Goal: Check status: Check status

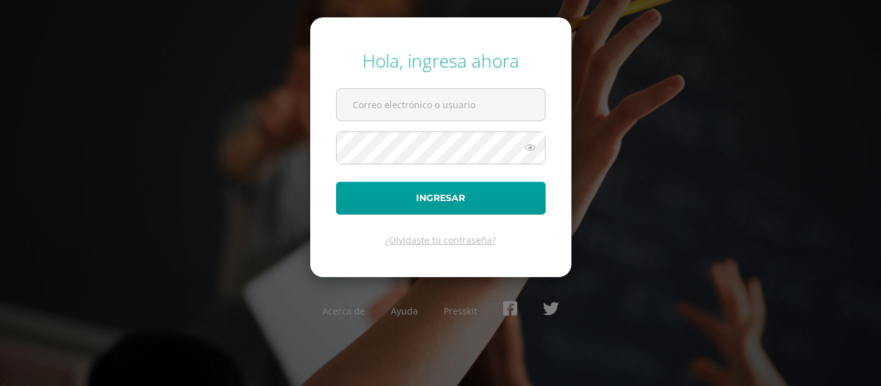
click at [286, 170] on div "Hola, ingresa ahora Ingresar ¿Olvidaste tu contraseña? Acerca de Ayuda Presskit" at bounding box center [441, 192] width 832 height 309
type input "20190912"
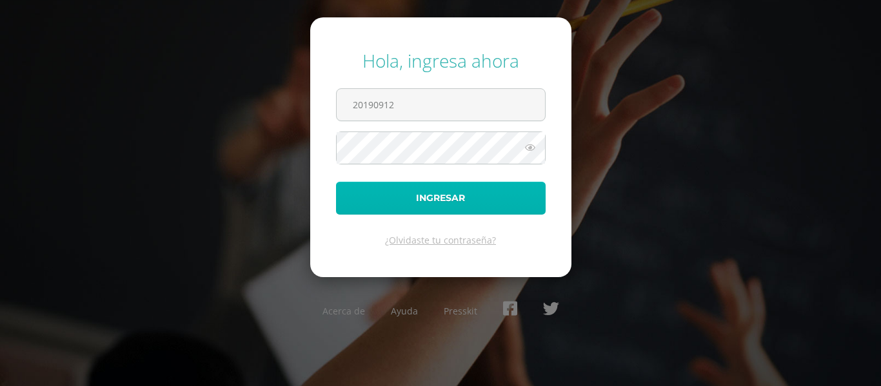
click at [431, 190] on button "Ingresar" at bounding box center [441, 198] width 210 height 33
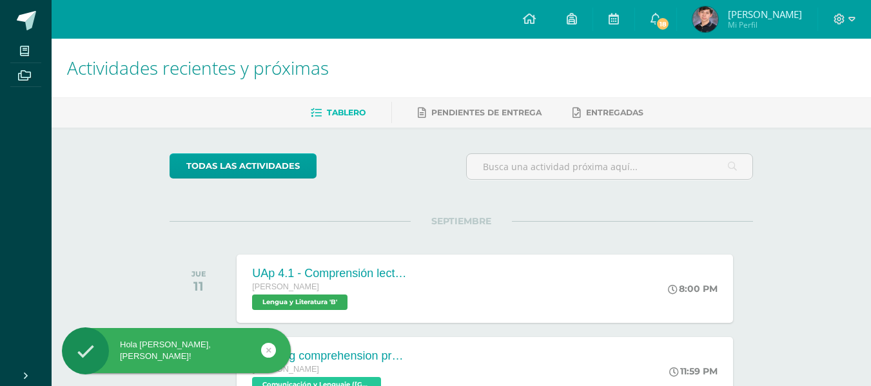
click at [748, 13] on span "Luis André Mi Perfil" at bounding box center [747, 19] width 115 height 26
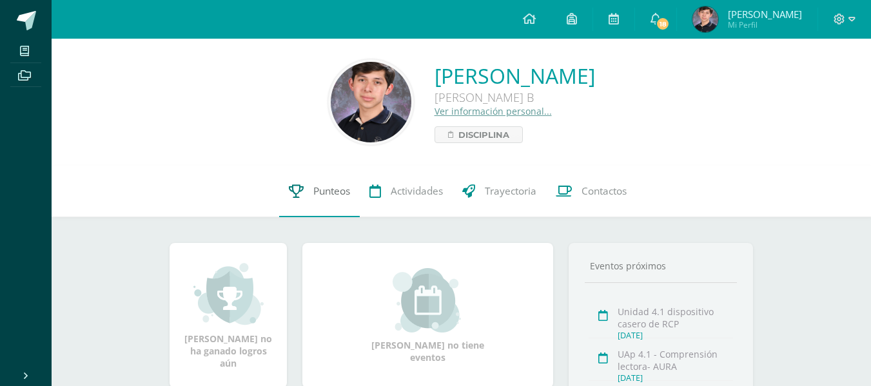
click at [302, 204] on link "Punteos" at bounding box center [319, 192] width 81 height 52
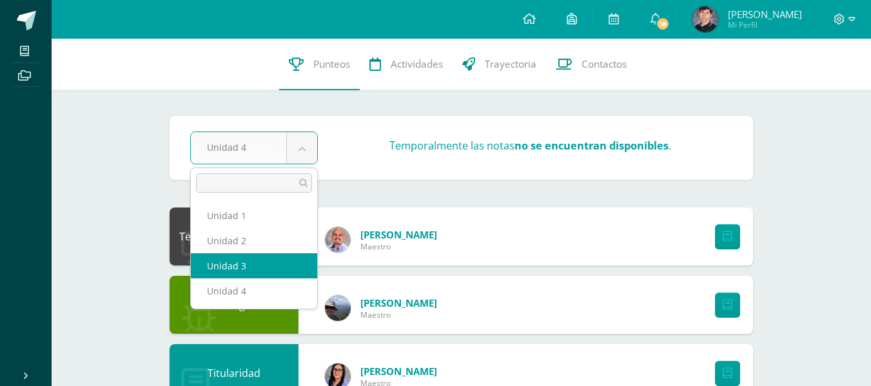
select select "Unidad 3"
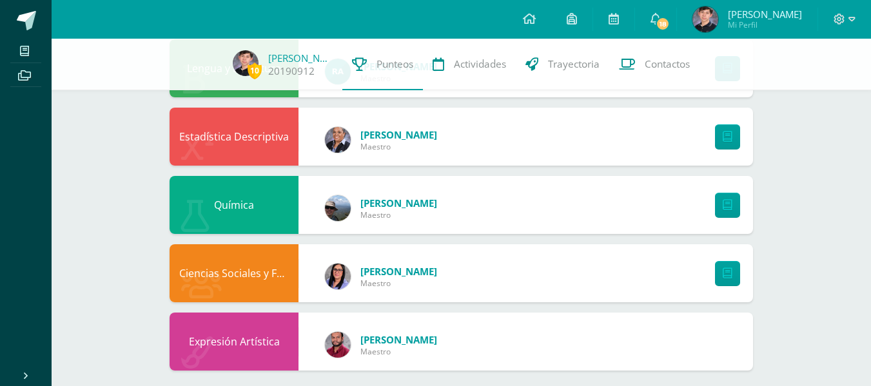
scroll to position [707, 0]
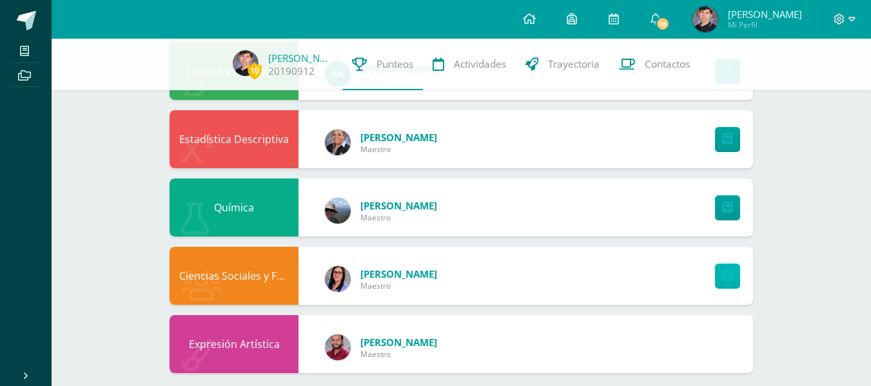
click at [728, 281] on icon at bounding box center [728, 276] width 10 height 11
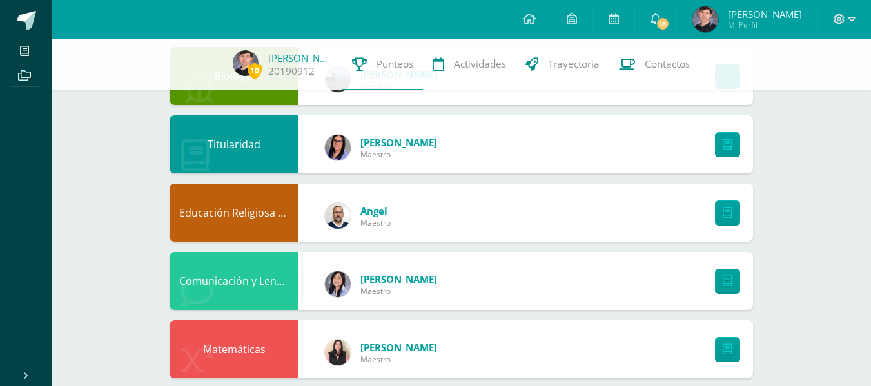
scroll to position [0, 0]
